Goal: Task Accomplishment & Management: Complete application form

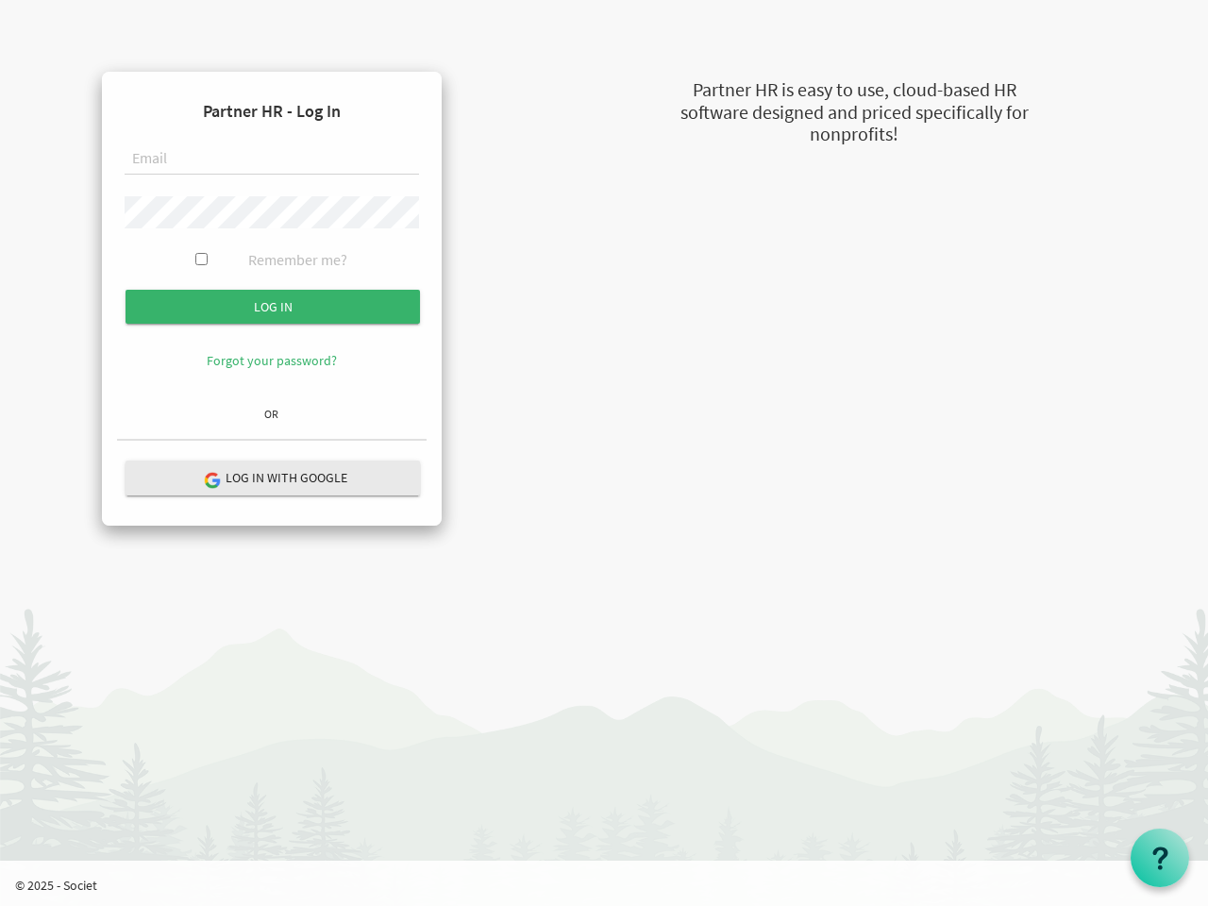
click at [272, 243] on form "Partner HR - Log In Remember me? Log in" at bounding box center [272, 242] width 310 height 311
click at [273, 307] on input "Log in" at bounding box center [273, 307] width 294 height 34
click at [273, 442] on hr at bounding box center [272, 440] width 310 height 3
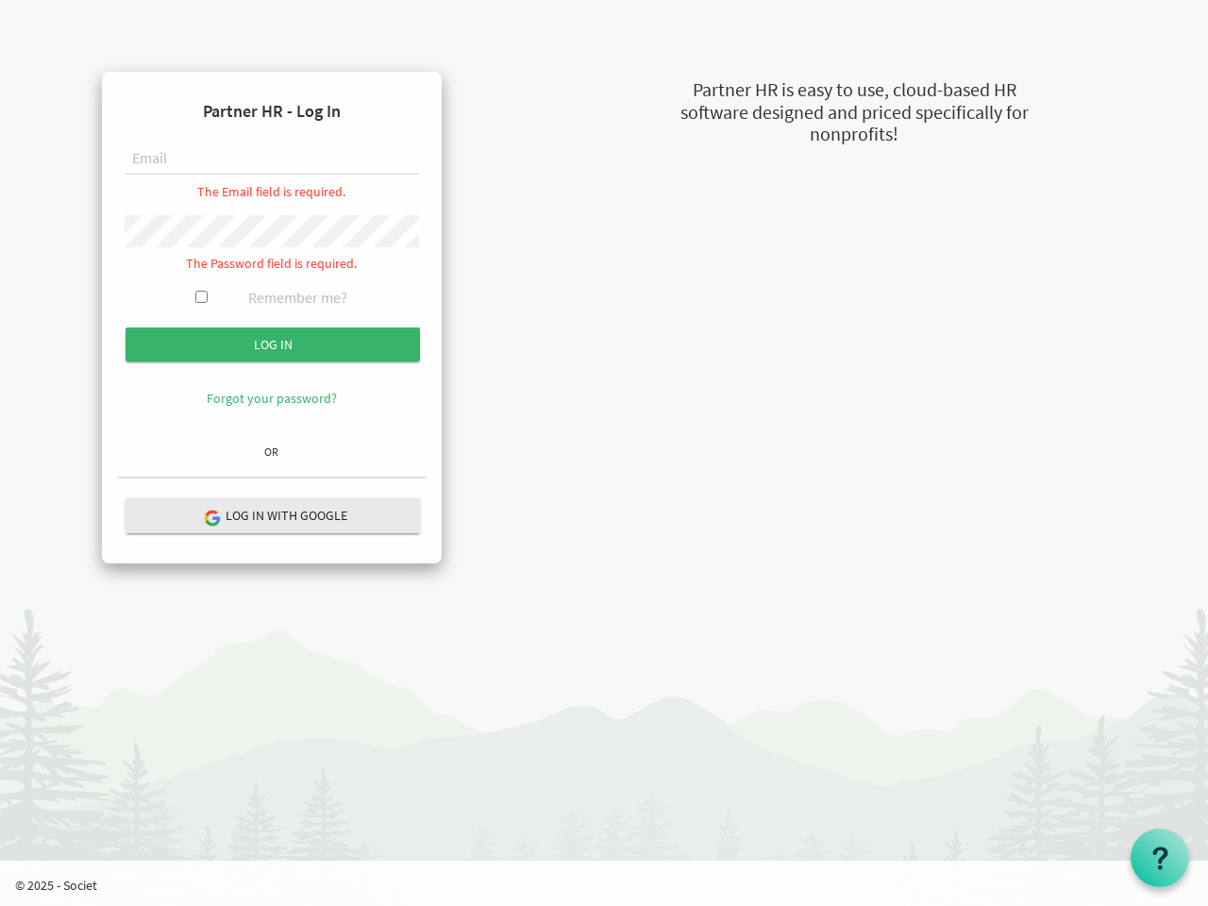
click at [1160, 858] on use at bounding box center [1160, 858] width 15 height 23
